Goal: Information Seeking & Learning: Learn about a topic

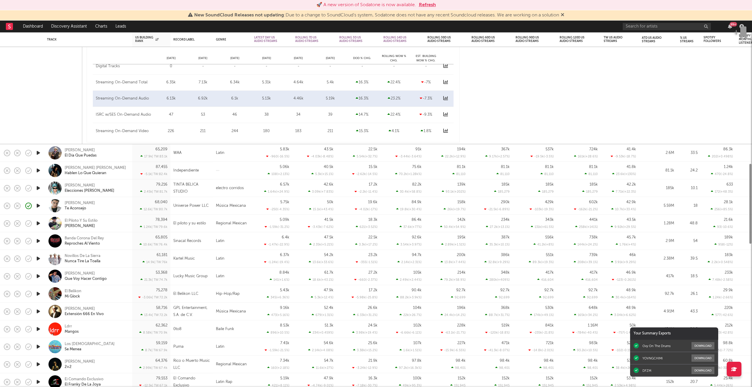
select select "6m"
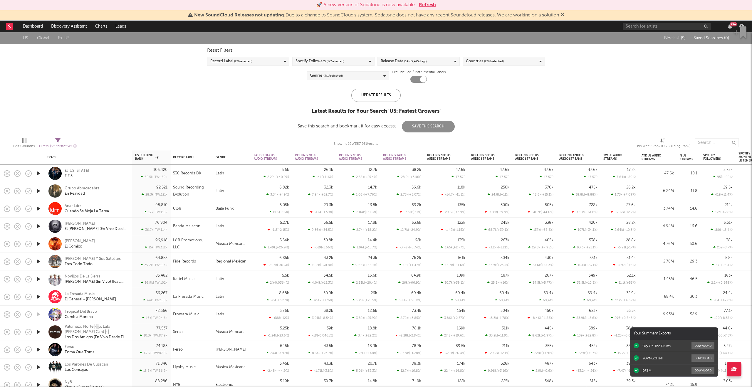
click at [27, 38] on link "US" at bounding box center [25, 38] width 5 height 7
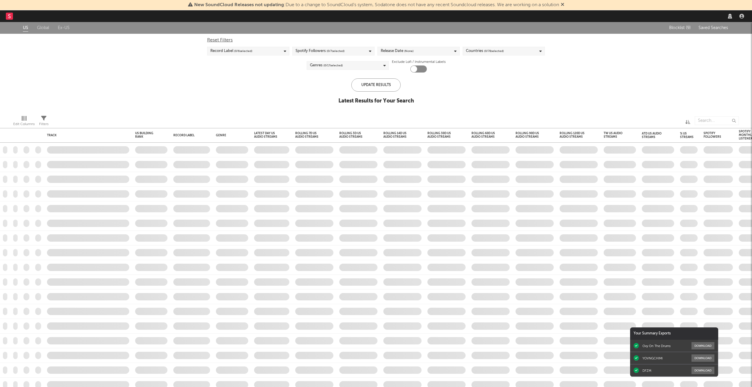
checkbox input "true"
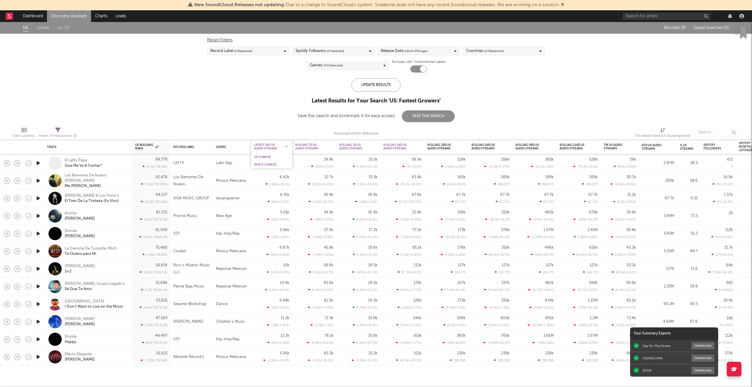
click at [267, 149] on div "Latest Day US Audio Streams" at bounding box center [267, 146] width 26 height 7
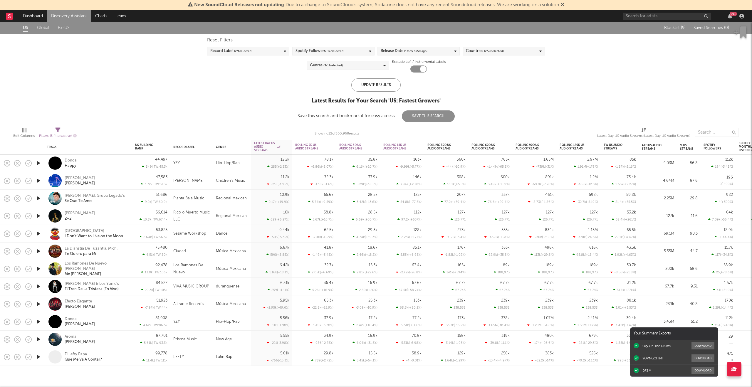
click at [39, 164] on icon "button" at bounding box center [38, 163] width 6 height 7
click at [39, 234] on icon "button" at bounding box center [38, 233] width 6 height 7
click at [37, 357] on icon "button" at bounding box center [38, 357] width 6 height 7
click at [39, 340] on icon "button" at bounding box center [38, 339] width 6 height 7
click at [355, 379] on div at bounding box center [318, 379] width 73 height 1
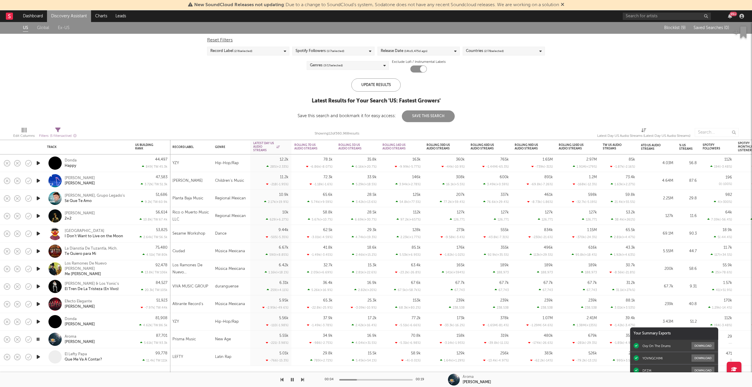
click at [366, 379] on div "00:04 00:19" at bounding box center [376, 380] width 103 height 15
click at [73, 337] on div "Aroma" at bounding box center [71, 336] width 12 height 5
click at [77, 341] on div "Campbell" at bounding box center [80, 342] width 30 height 5
click at [145, 146] on div "US Building Rank" at bounding box center [147, 146] width 24 height 7
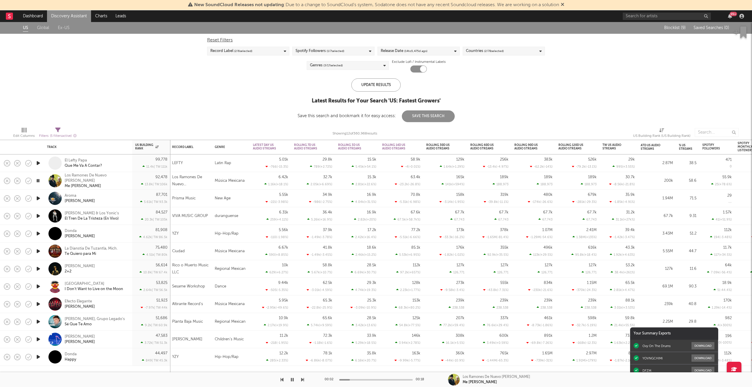
click at [40, 183] on icon "button" at bounding box center [38, 180] width 6 height 7
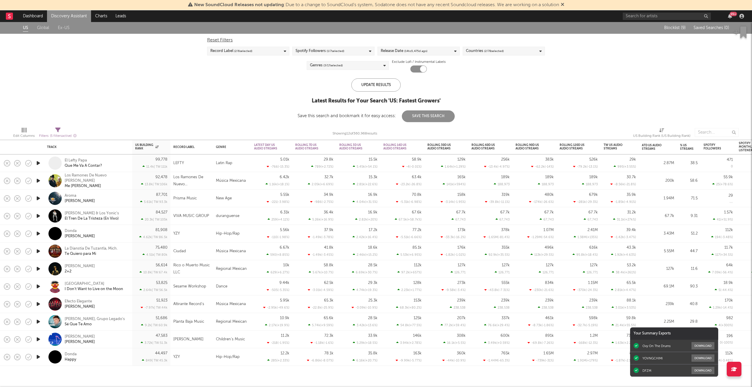
click at [472, 51] on div "Countries ( 2 / 78 selected)" at bounding box center [485, 51] width 38 height 7
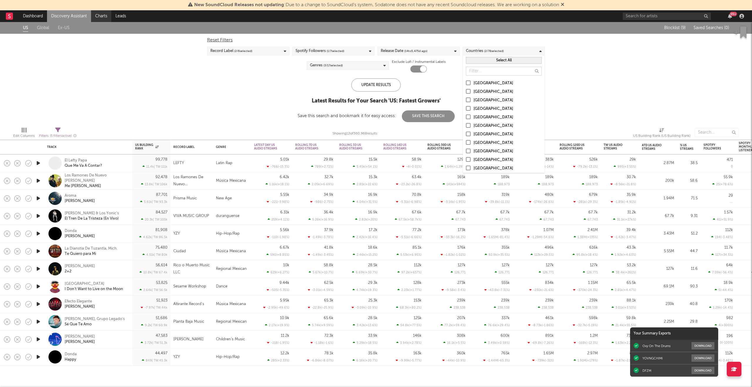
click at [101, 21] on link "Charts" at bounding box center [101, 16] width 20 height 12
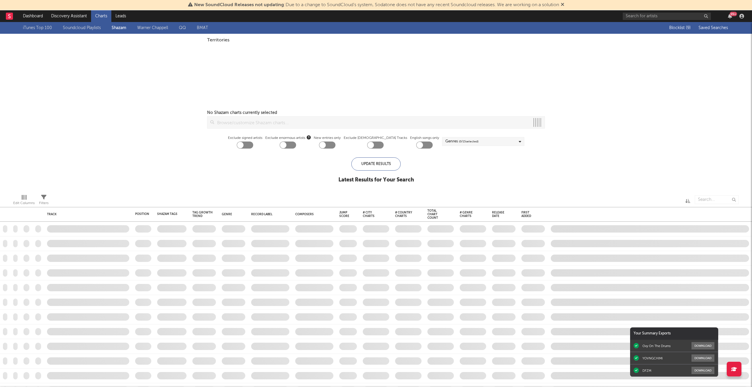
checkbox input "true"
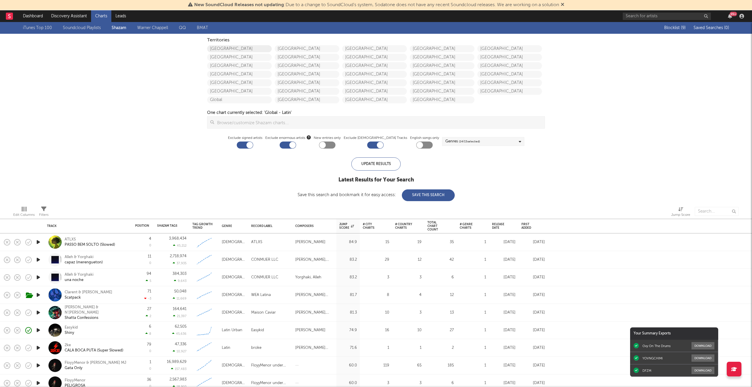
click at [250, 46] on link "[GEOGRAPHIC_DATA]" at bounding box center [239, 48] width 65 height 7
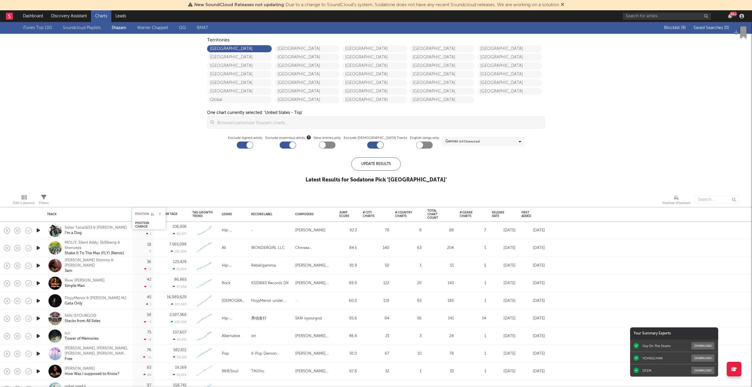
click at [149, 213] on div "Position" at bounding box center [144, 214] width 19 height 4
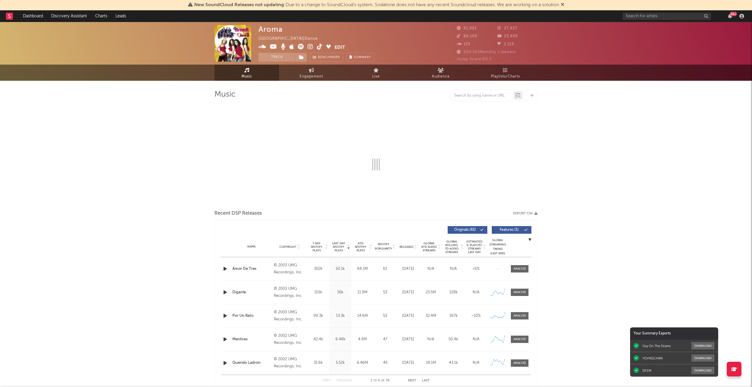
select select "6m"
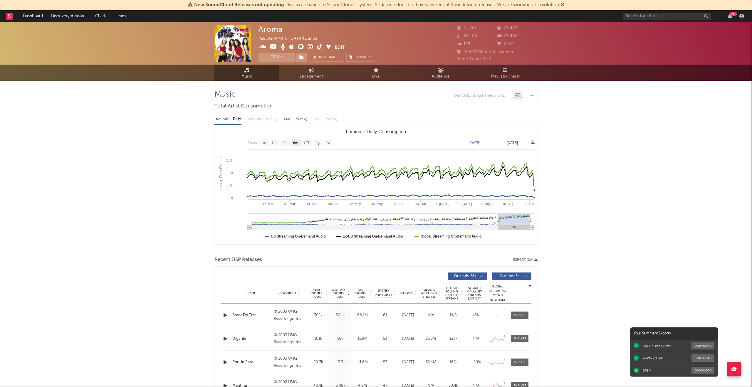
click at [227, 49] on img at bounding box center [233, 43] width 37 height 37
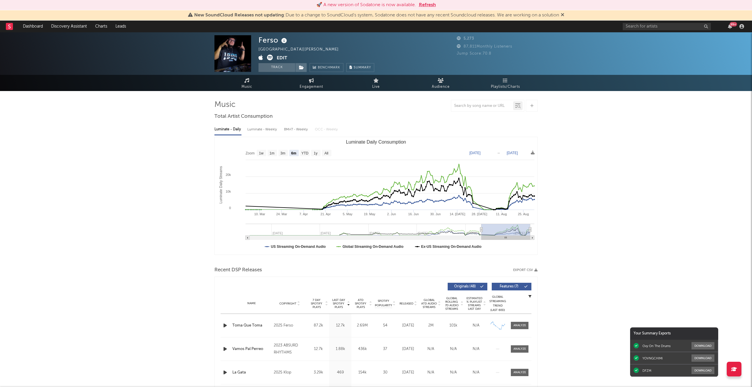
select select "6m"
click at [36, 26] on link "Dashboard" at bounding box center [33, 27] width 28 height 12
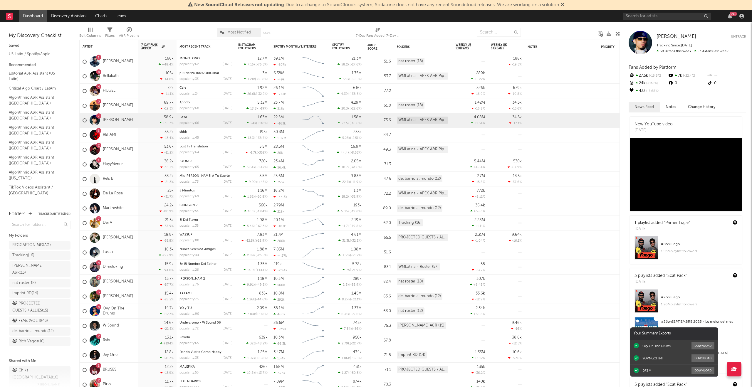
click at [26, 176] on link "Algorithmic A&R Assistant (Puerto Rico)" at bounding box center [37, 175] width 56 height 12
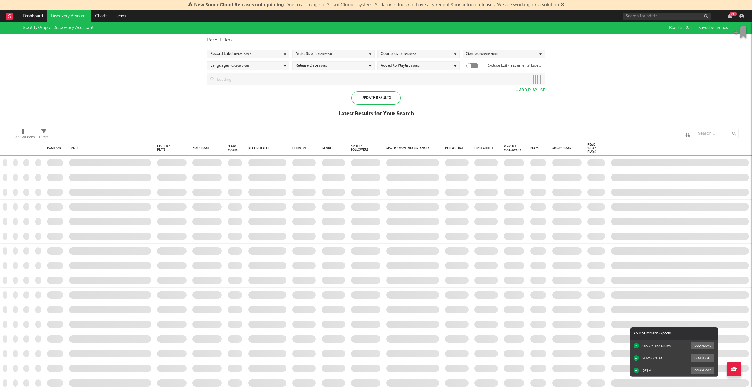
checkbox input "true"
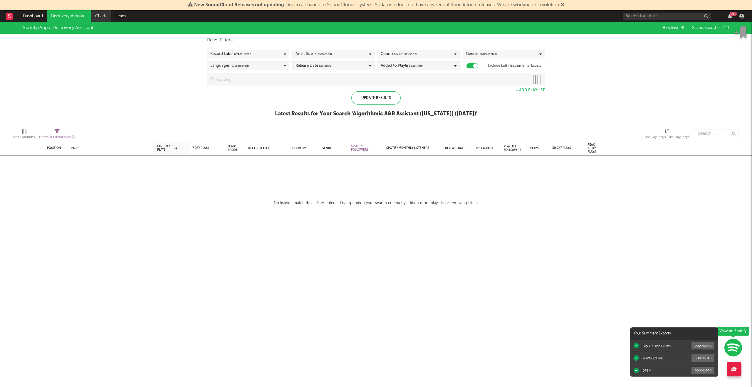
click at [108, 19] on link "Charts" at bounding box center [101, 16] width 20 height 12
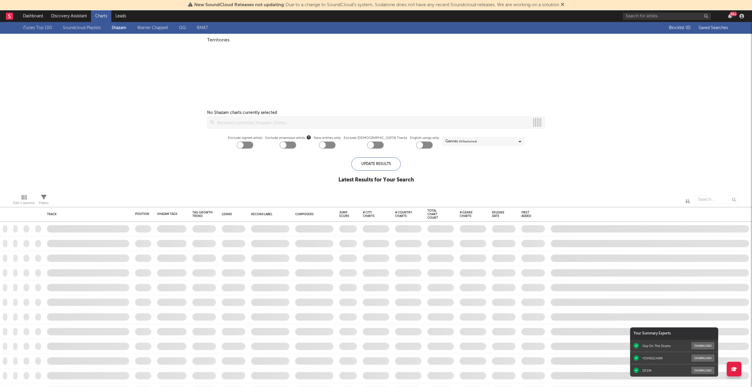
checkbox input "true"
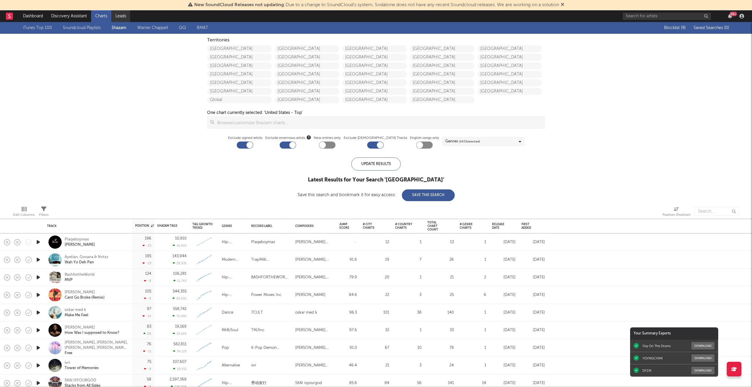
click at [116, 14] on link "Leads" at bounding box center [120, 16] width 19 height 12
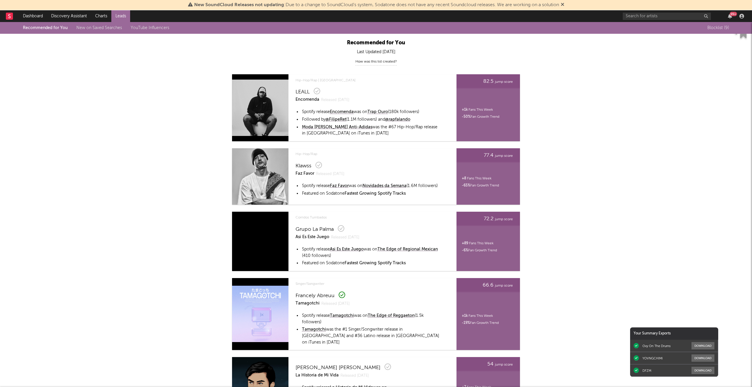
scroll to position [8, 0]
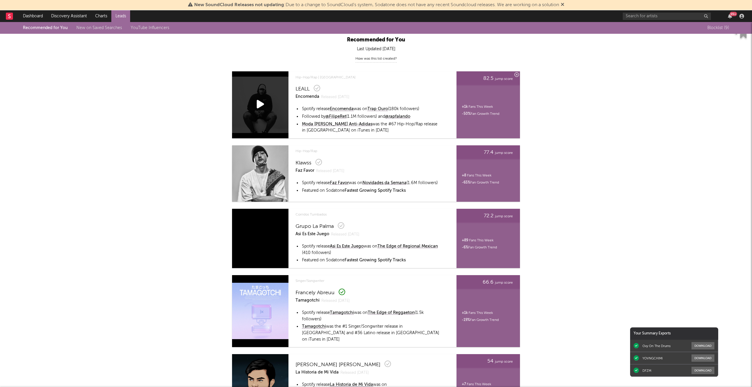
click at [260, 105] on icon at bounding box center [260, 104] width 7 height 10
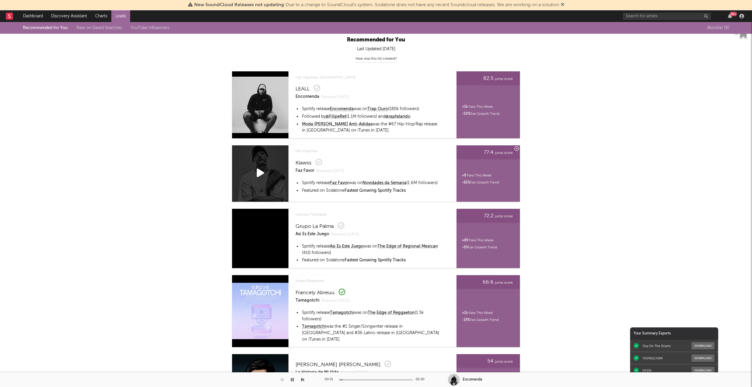
click at [258, 173] on icon at bounding box center [260, 173] width 7 height 10
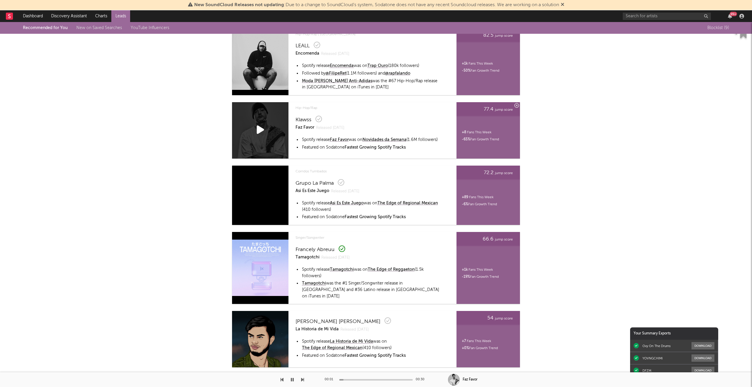
scroll to position [61, 0]
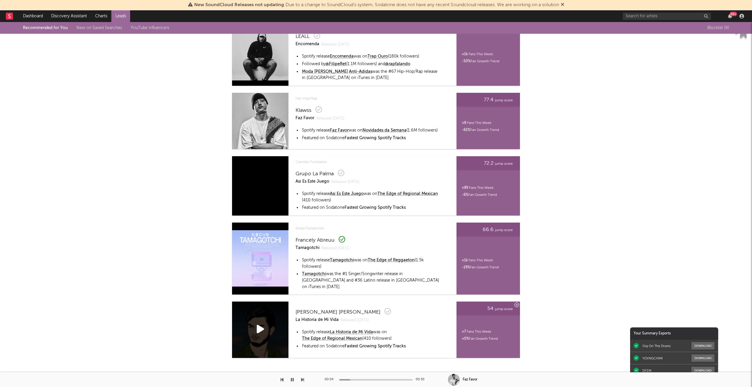
click at [260, 325] on icon at bounding box center [260, 329] width 7 height 10
click at [257, 324] on icon at bounding box center [260, 329] width 7 height 10
click at [258, 324] on icon at bounding box center [260, 329] width 7 height 10
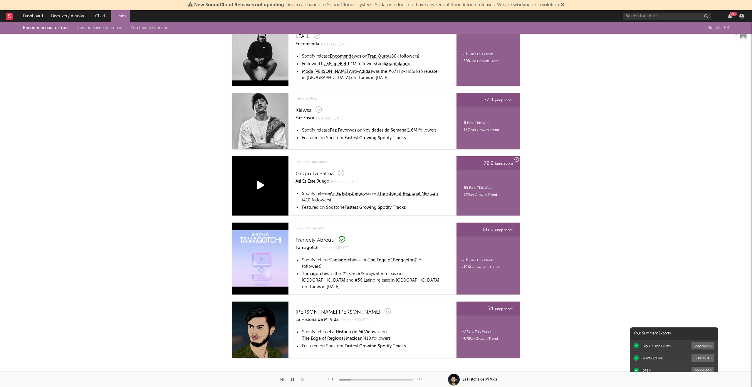
click at [262, 185] on icon at bounding box center [260, 185] width 7 height 10
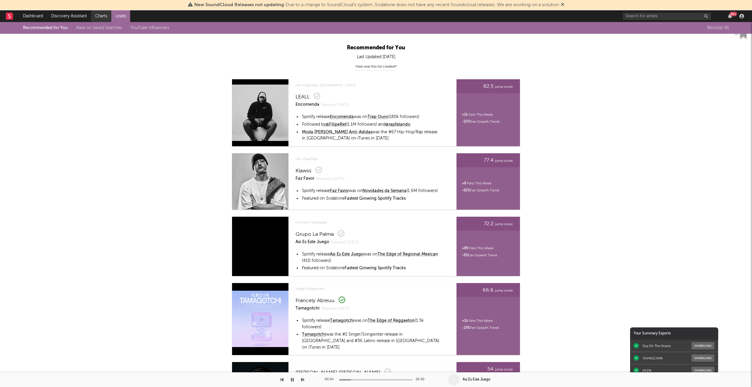
click at [108, 19] on link "Charts" at bounding box center [101, 16] width 20 height 12
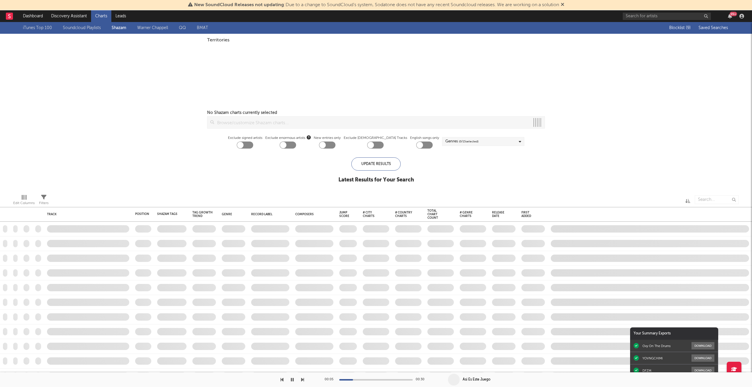
checkbox input "true"
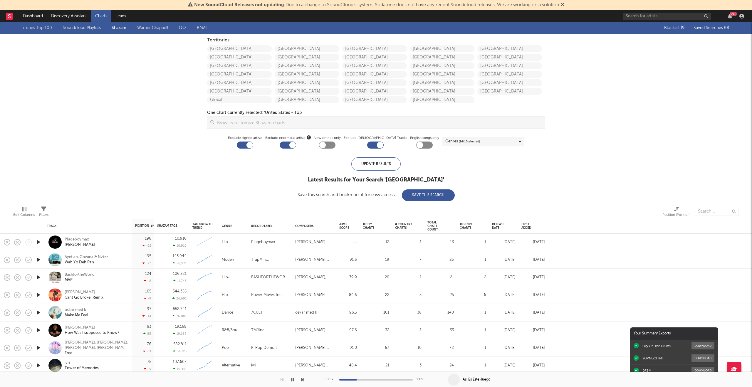
click at [291, 382] on button "button" at bounding box center [293, 380] width 6 height 15
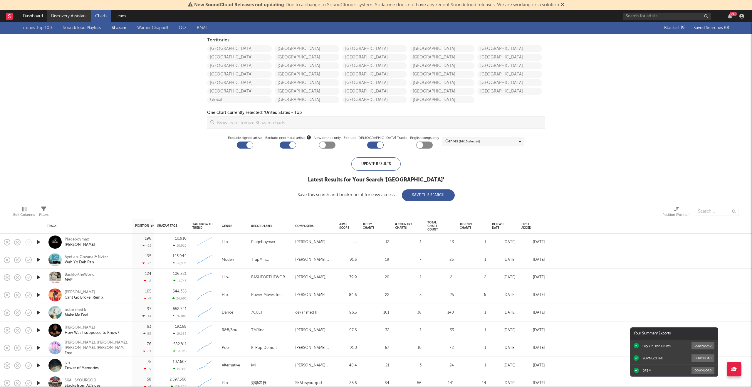
click at [64, 17] on link "Discovery Assistant" at bounding box center [69, 16] width 44 height 12
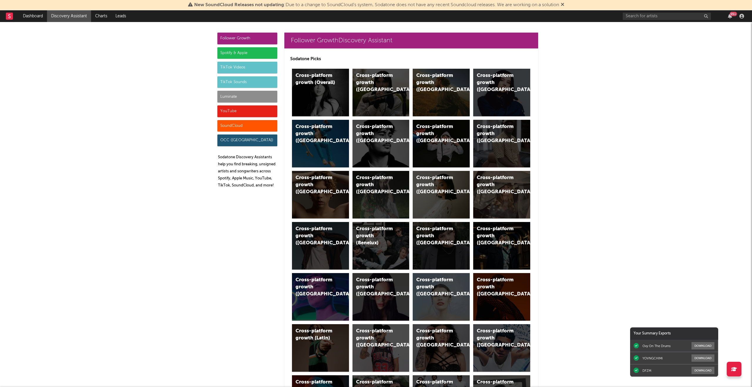
click at [247, 50] on div "Spotify & Apple" at bounding box center [247, 53] width 60 height 12
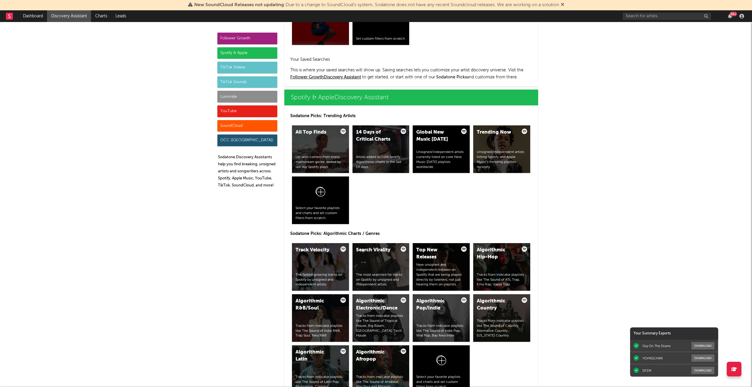
scroll to position [588, 0]
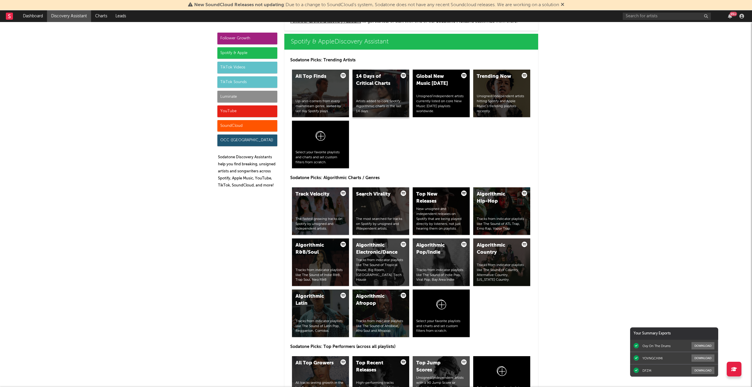
click at [394, 109] on div "Artists added to core Spotify Algorithmic charts in the last 14 days." at bounding box center [381, 106] width 50 height 15
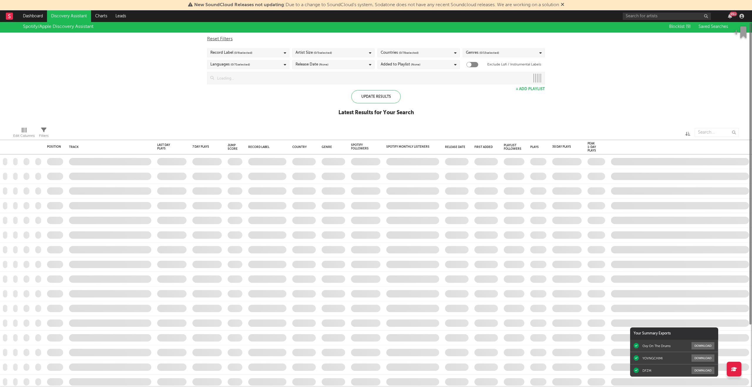
checkbox input "true"
